Goal: Transaction & Acquisition: Purchase product/service

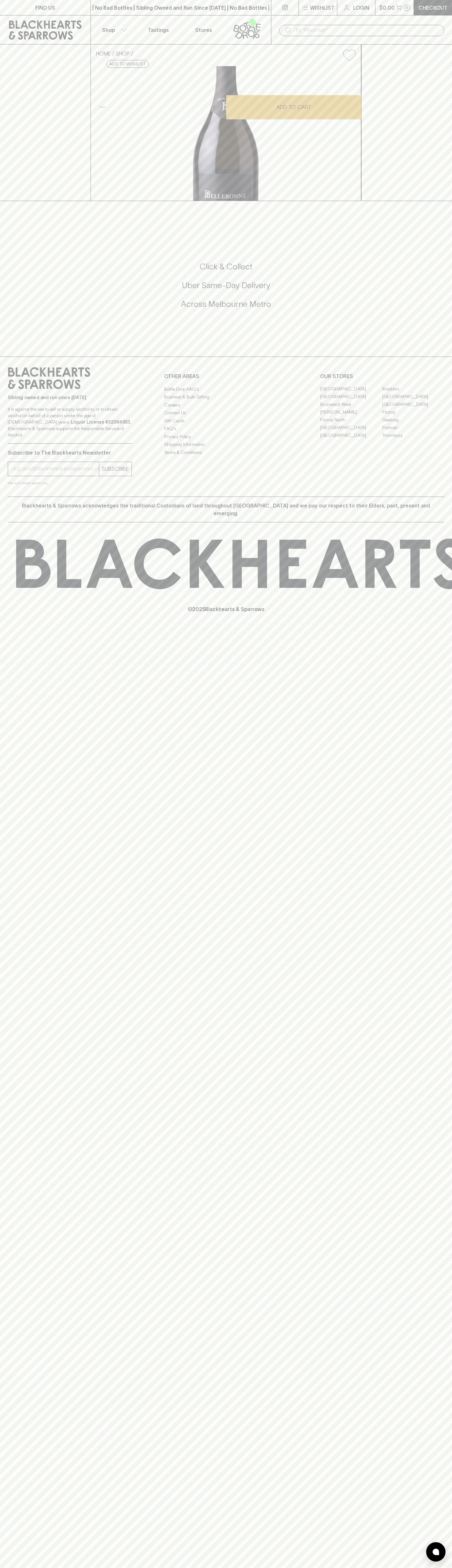
click at [31, 20] on link at bounding box center [45, 30] width 90 height 29
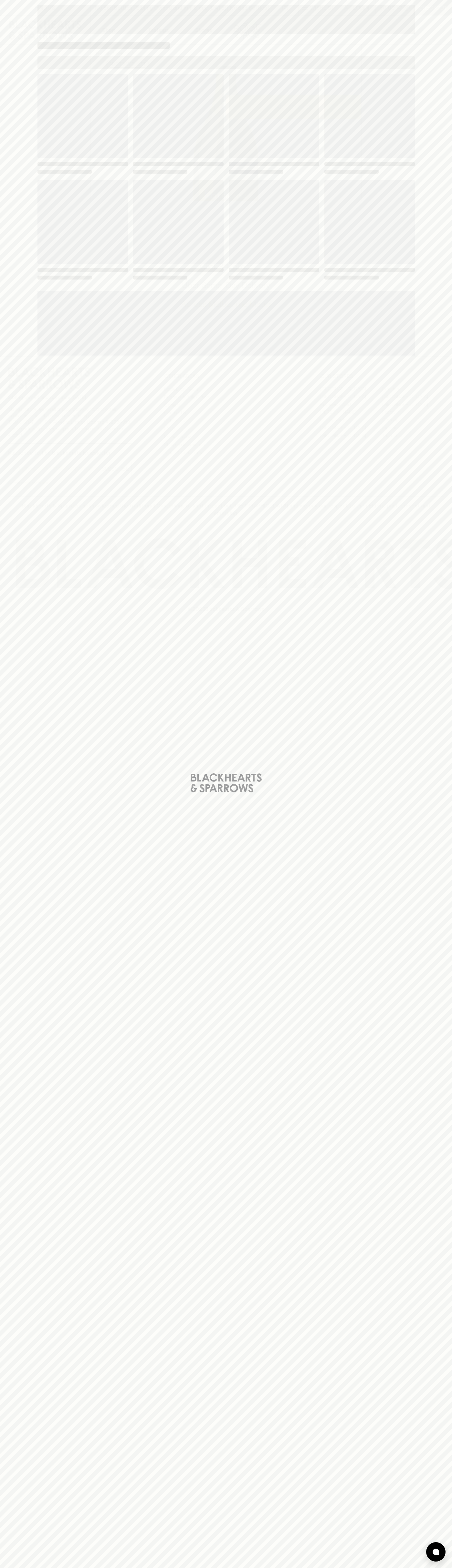
click at [196, 1568] on html "FIND US | No Bad Bottles | Sibling Owned and Run Since 2006 | No Bad Bottles | …" at bounding box center [226, 784] width 452 height 1568
click at [28, 686] on div "Loading" at bounding box center [226, 784] width 452 height 1568
